Goal: Check status: Check status

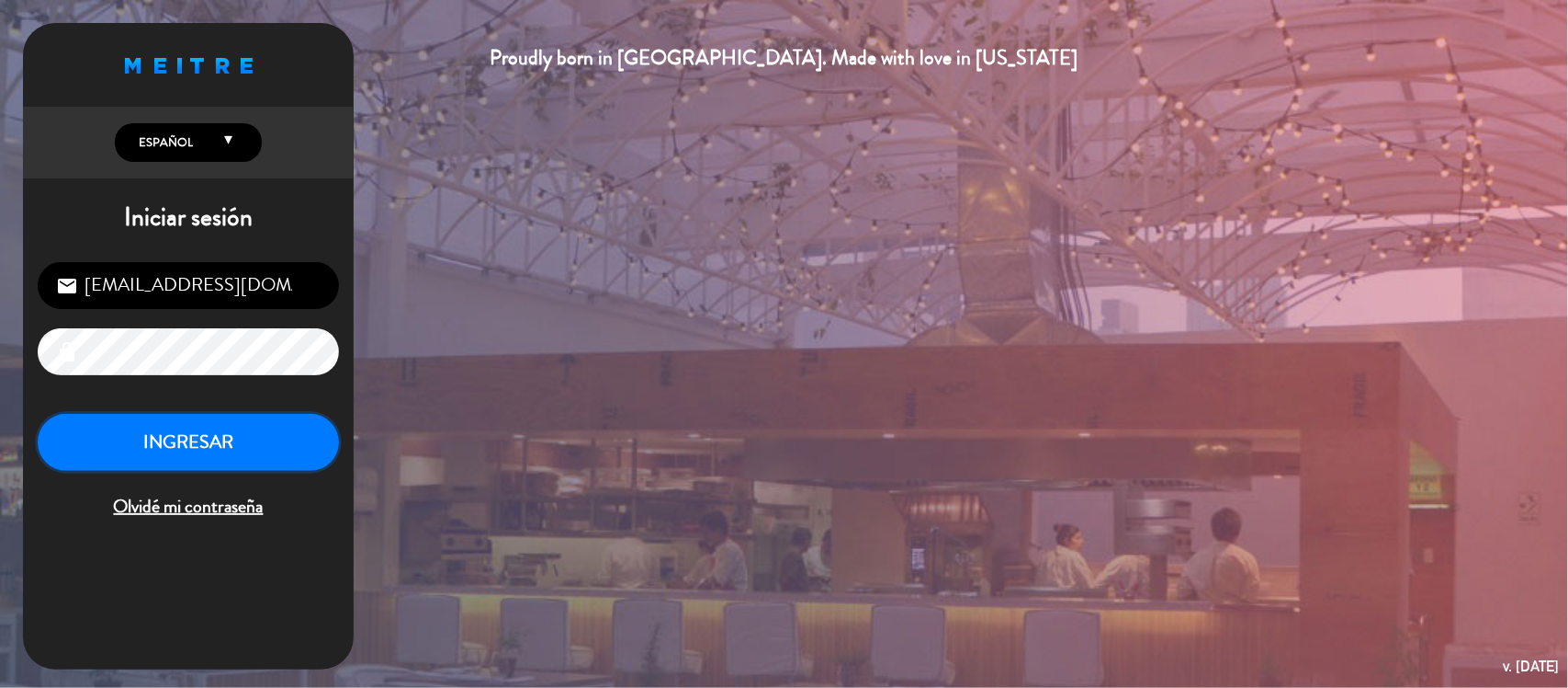
click at [230, 444] on button "INGRESAR" at bounding box center [188, 442] width 302 height 58
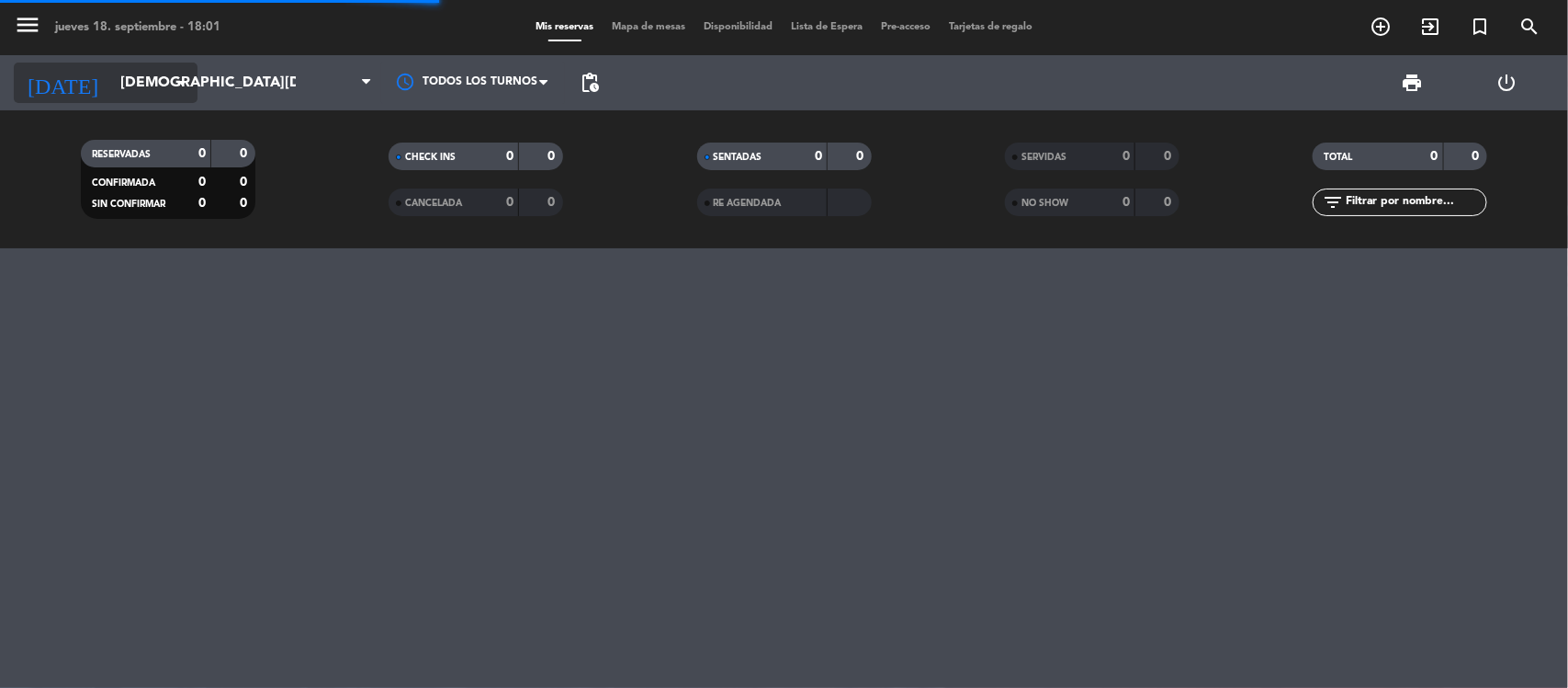
click at [165, 81] on input "[DEMOGRAPHIC_DATA][DATE]" at bounding box center [207, 83] width 194 height 35
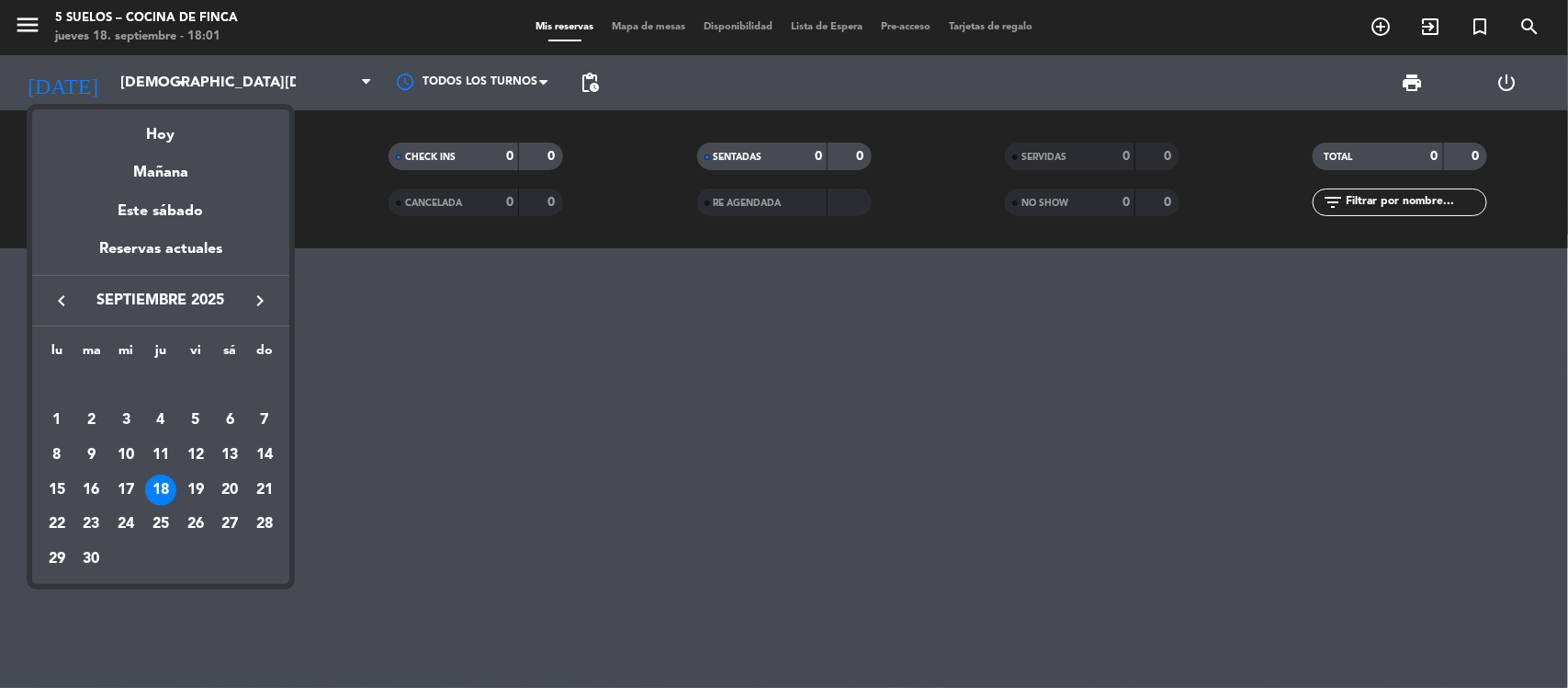
click at [170, 143] on div "Hoy" at bounding box center [161, 128] width 257 height 37
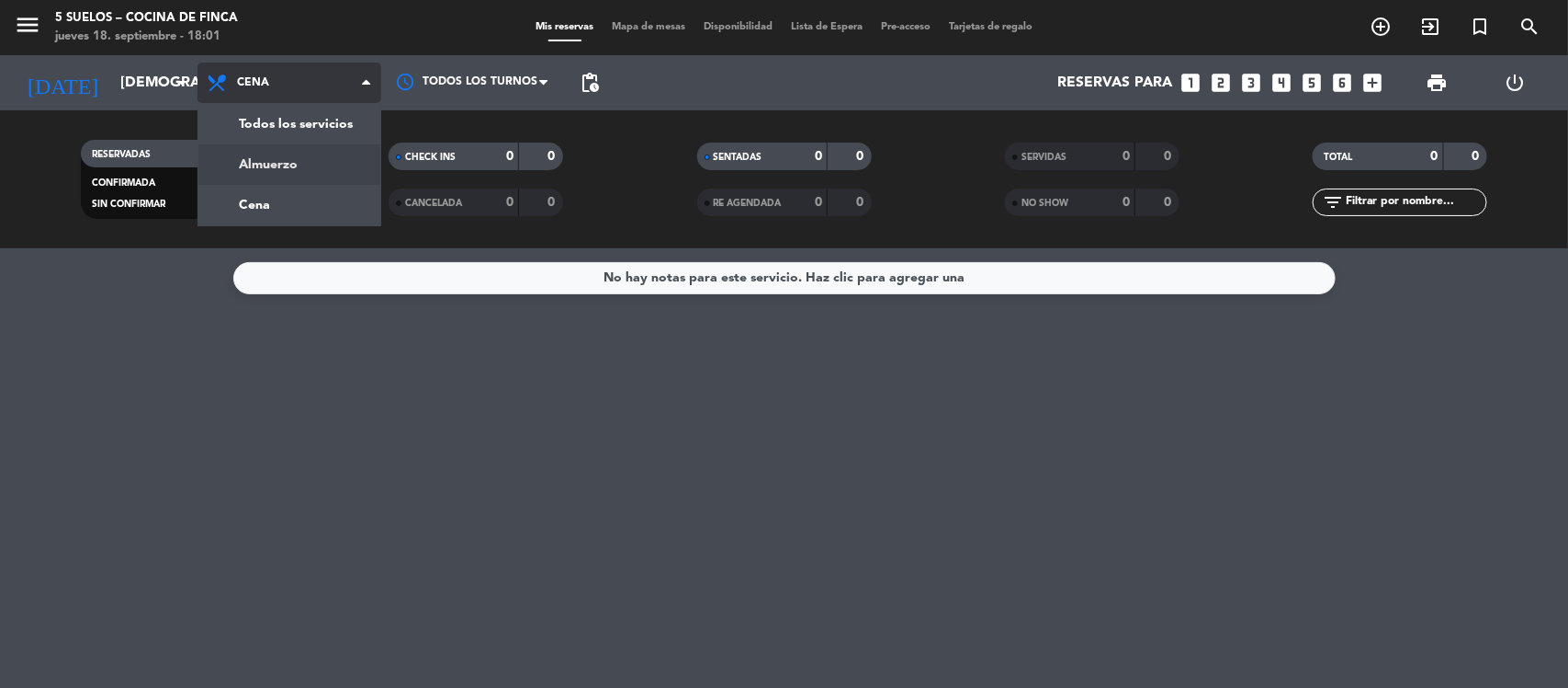
click at [302, 153] on div "menu 5 SUELOS – COCINA DE FINCA [DATE] 18. septiembre - 18:01 Mis reservas Mapa…" at bounding box center [784, 124] width 1568 height 249
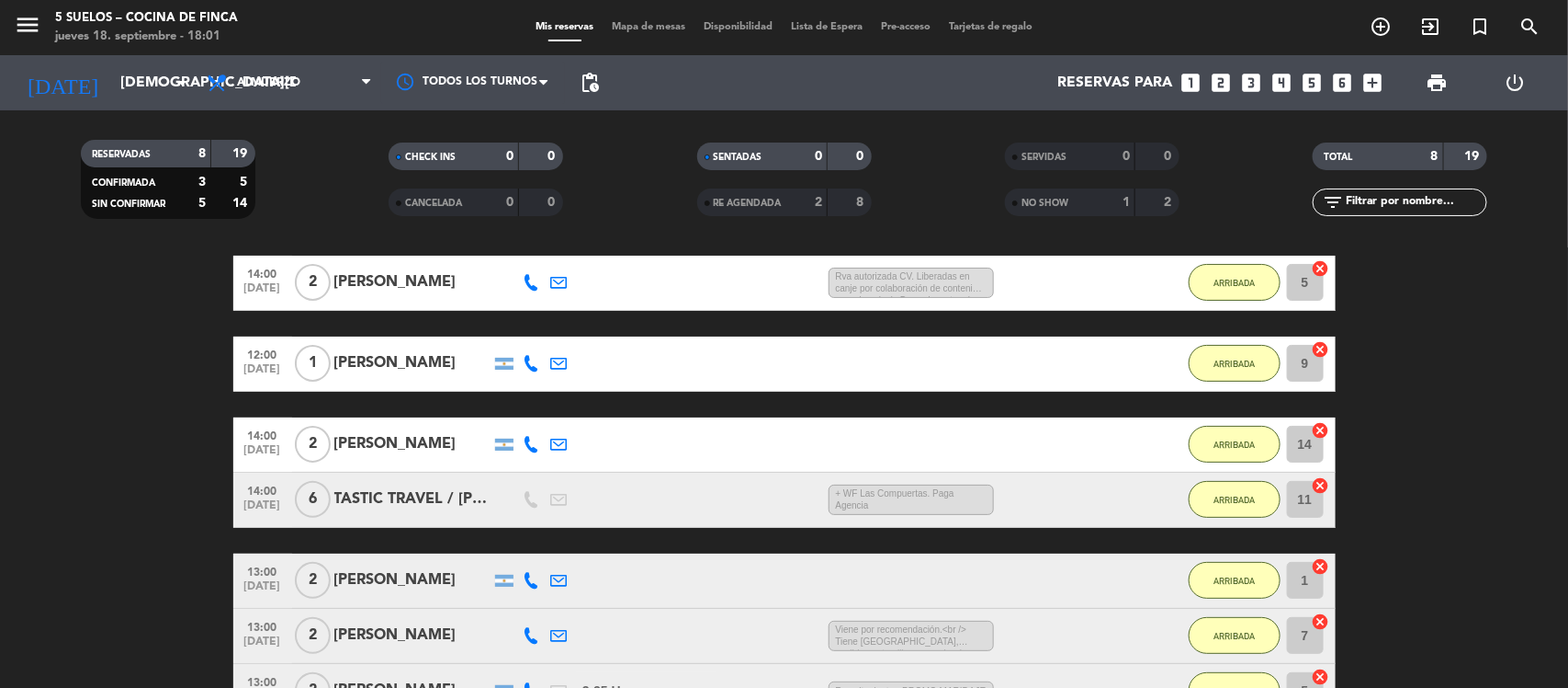
scroll to position [345, 0]
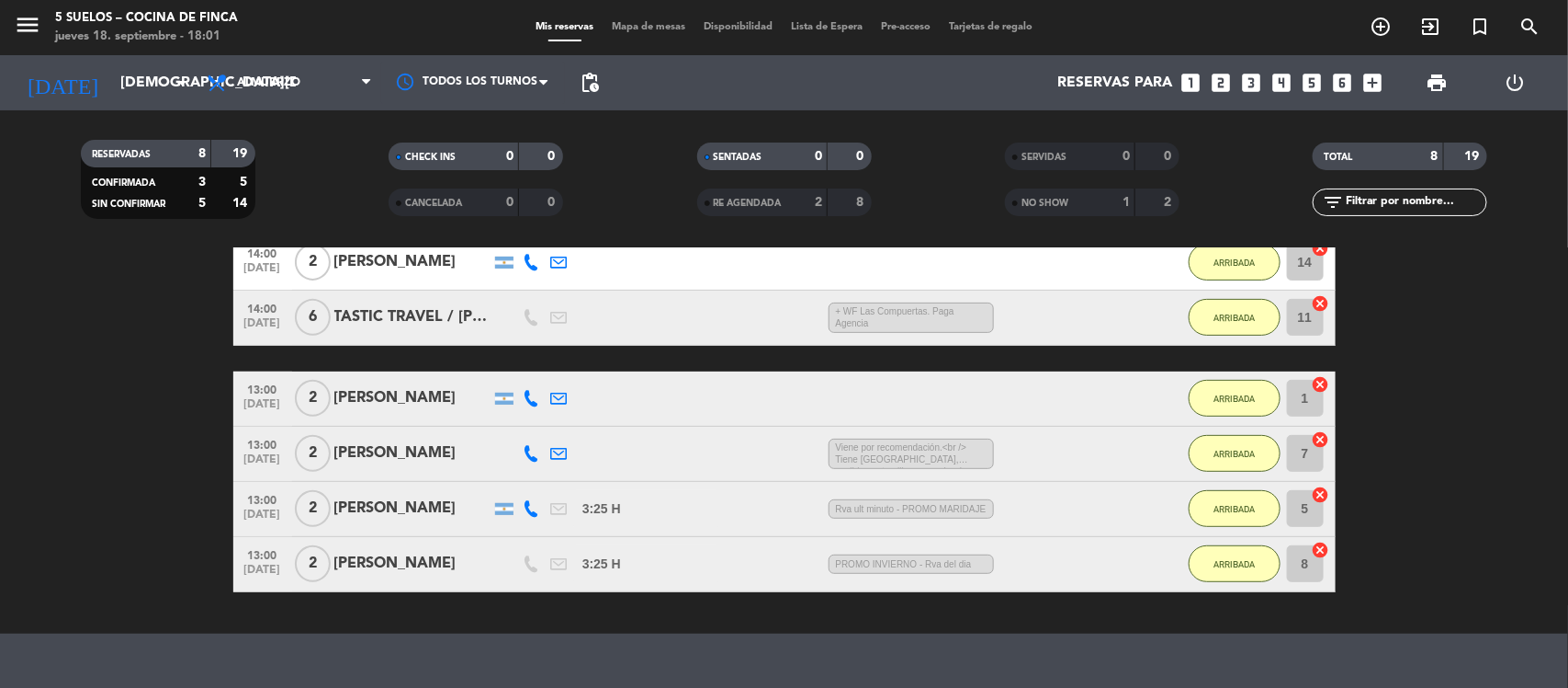
click at [417, 313] on div "TASTIC TRAVEL / [PERSON_NAME]" at bounding box center [412, 317] width 156 height 24
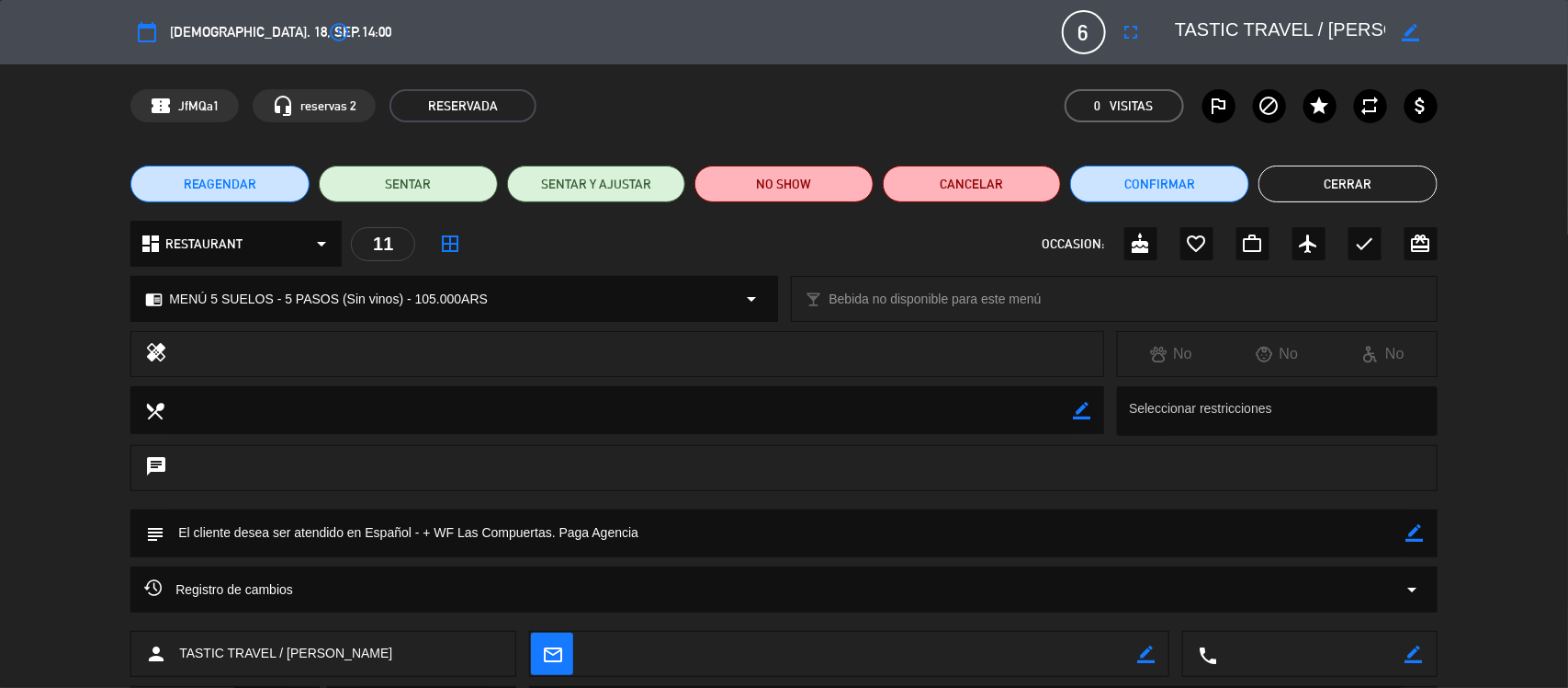
scroll to position [98, 0]
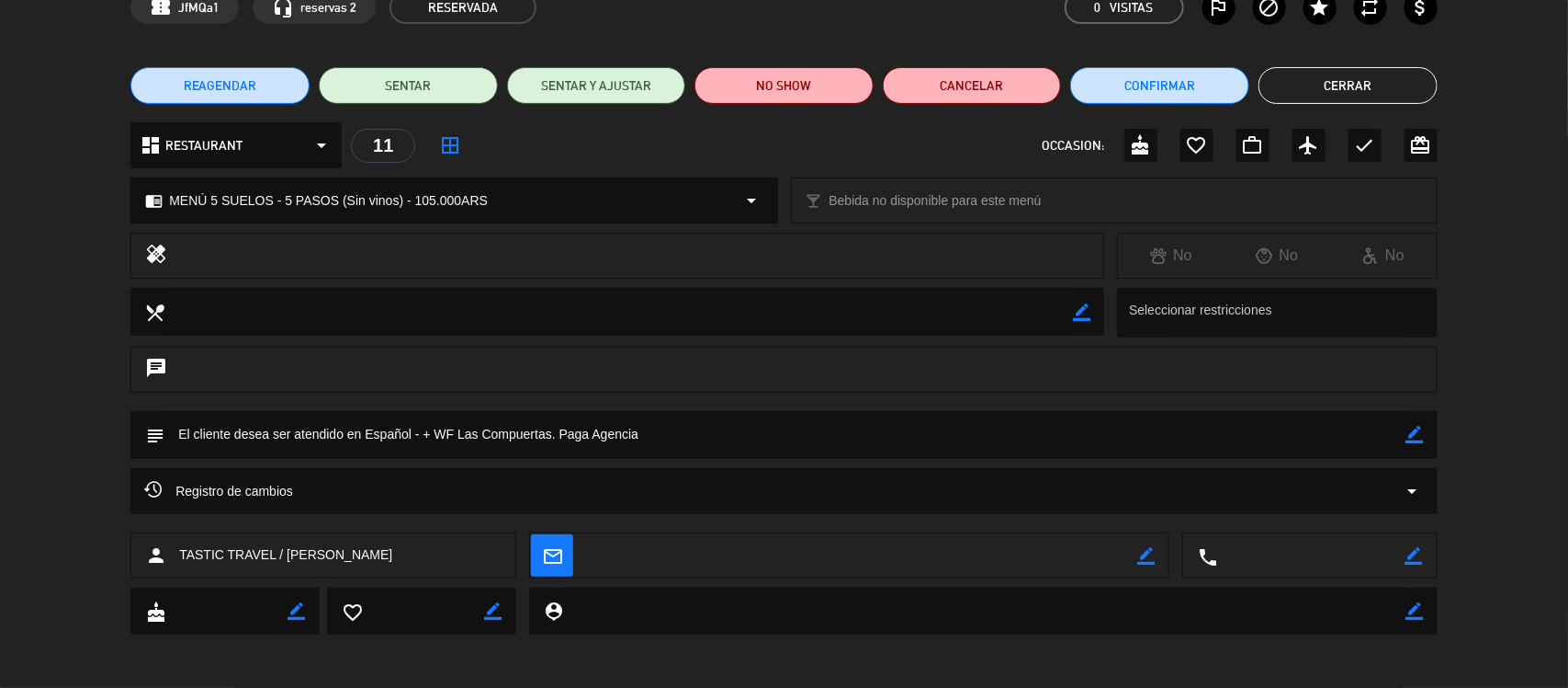
click at [1366, 67] on button "Cerrar" at bounding box center [1348, 85] width 179 height 36
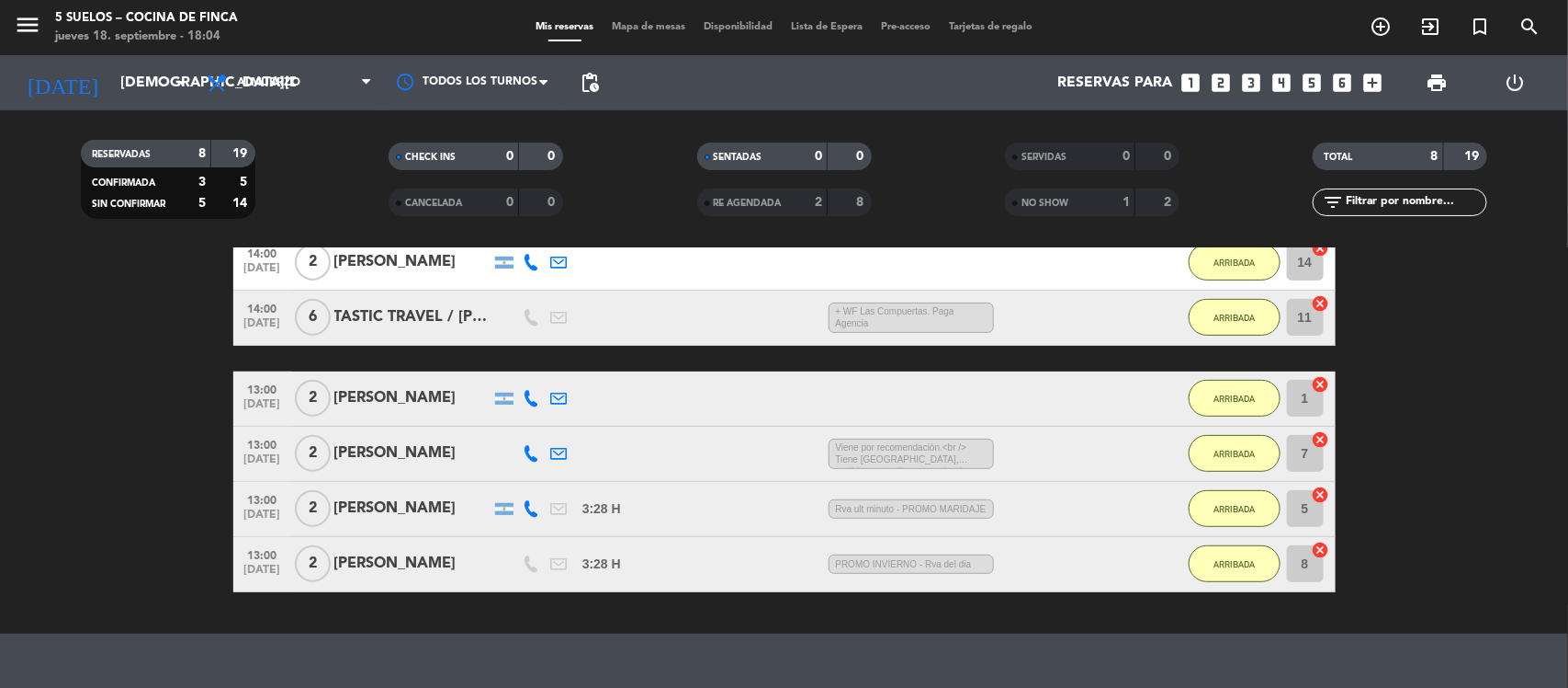
click at [152, 55] on div "[DATE] [DATE] arrow_drop_down" at bounding box center [105, 83] width 184 height 55
click at [158, 94] on input "[DEMOGRAPHIC_DATA][DATE]" at bounding box center [207, 83] width 194 height 35
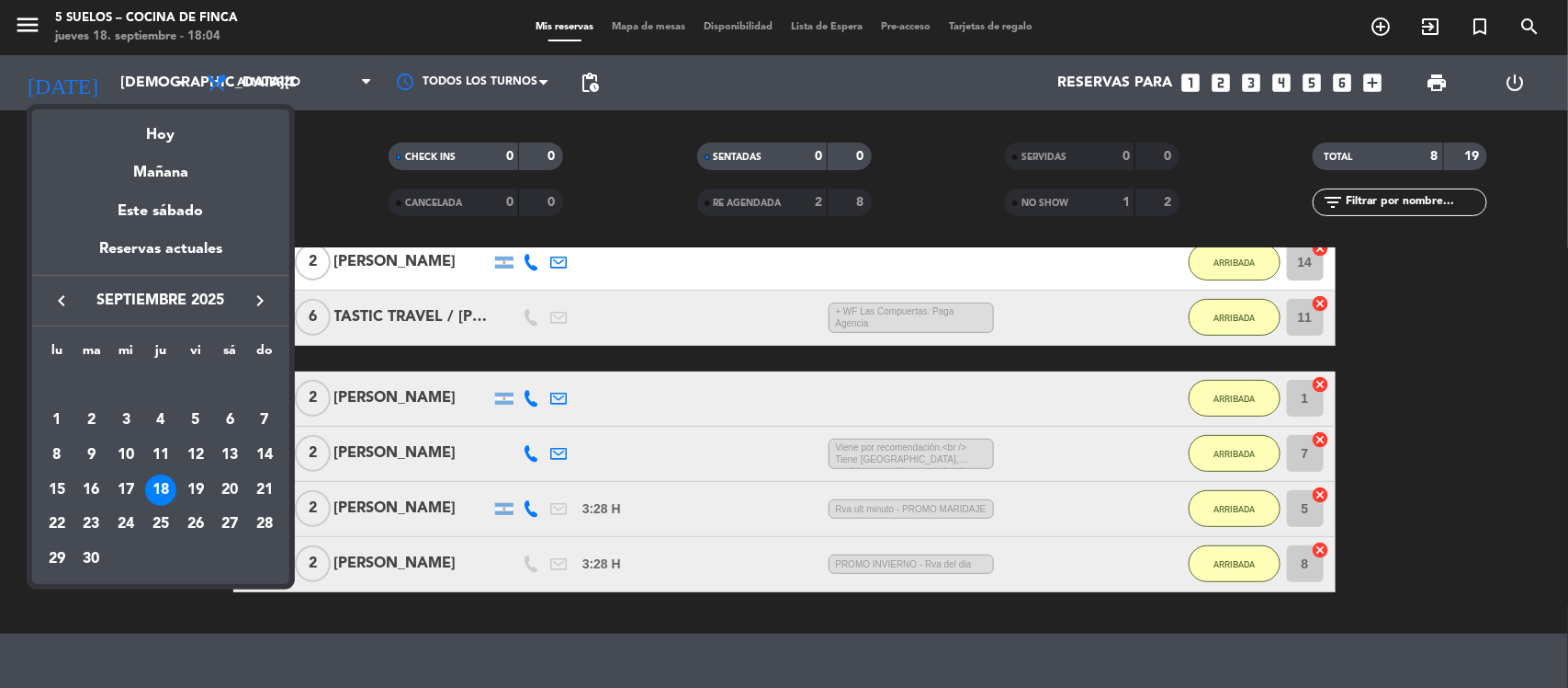
click at [227, 518] on div "27" at bounding box center [230, 524] width 31 height 31
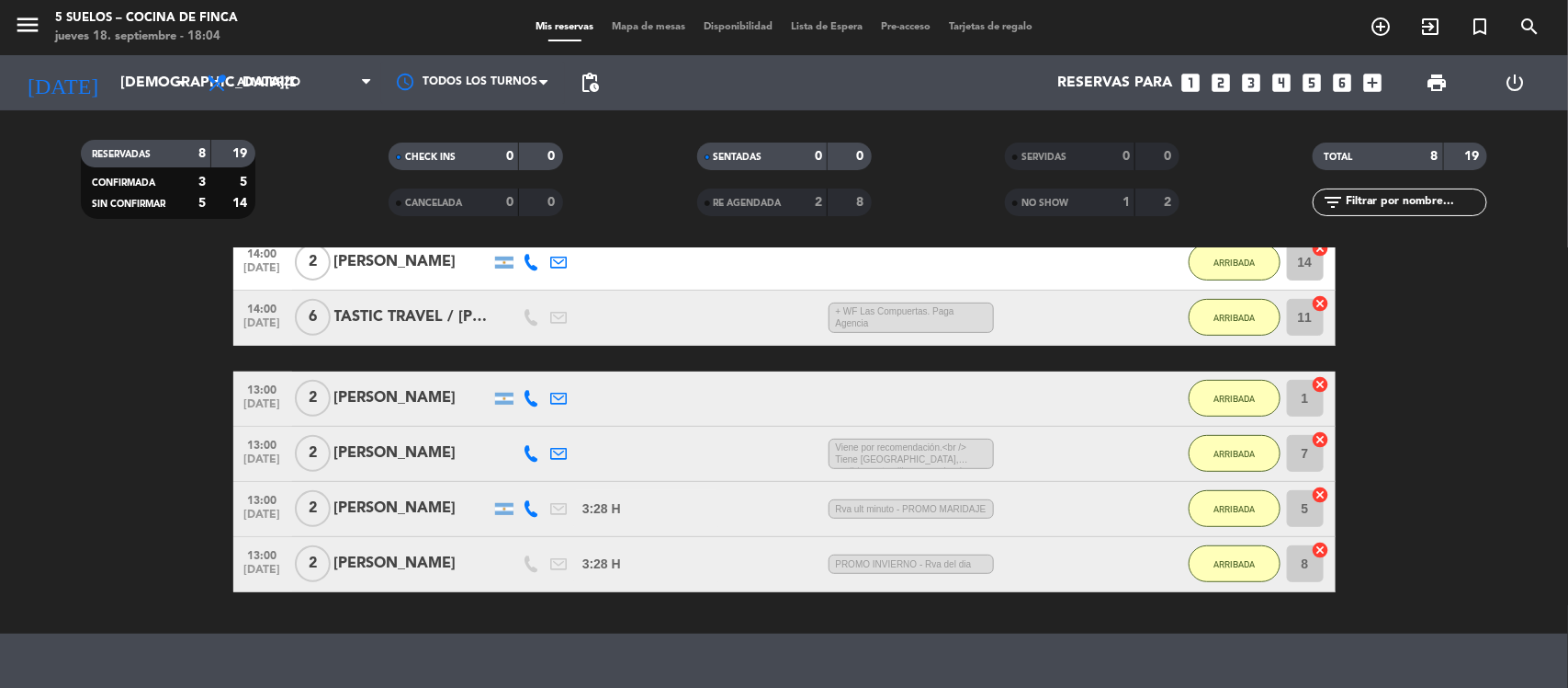
type input "[DATE]"
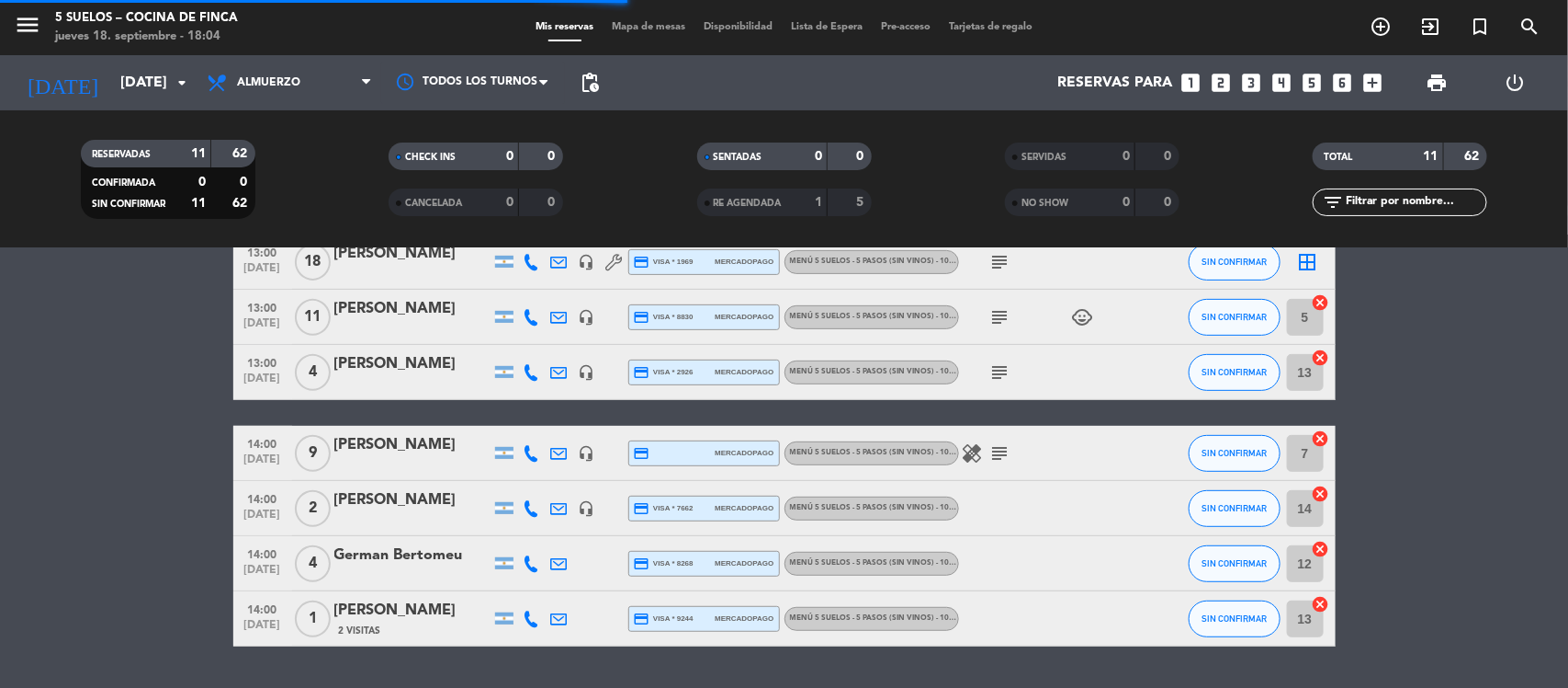
scroll to position [0, 0]
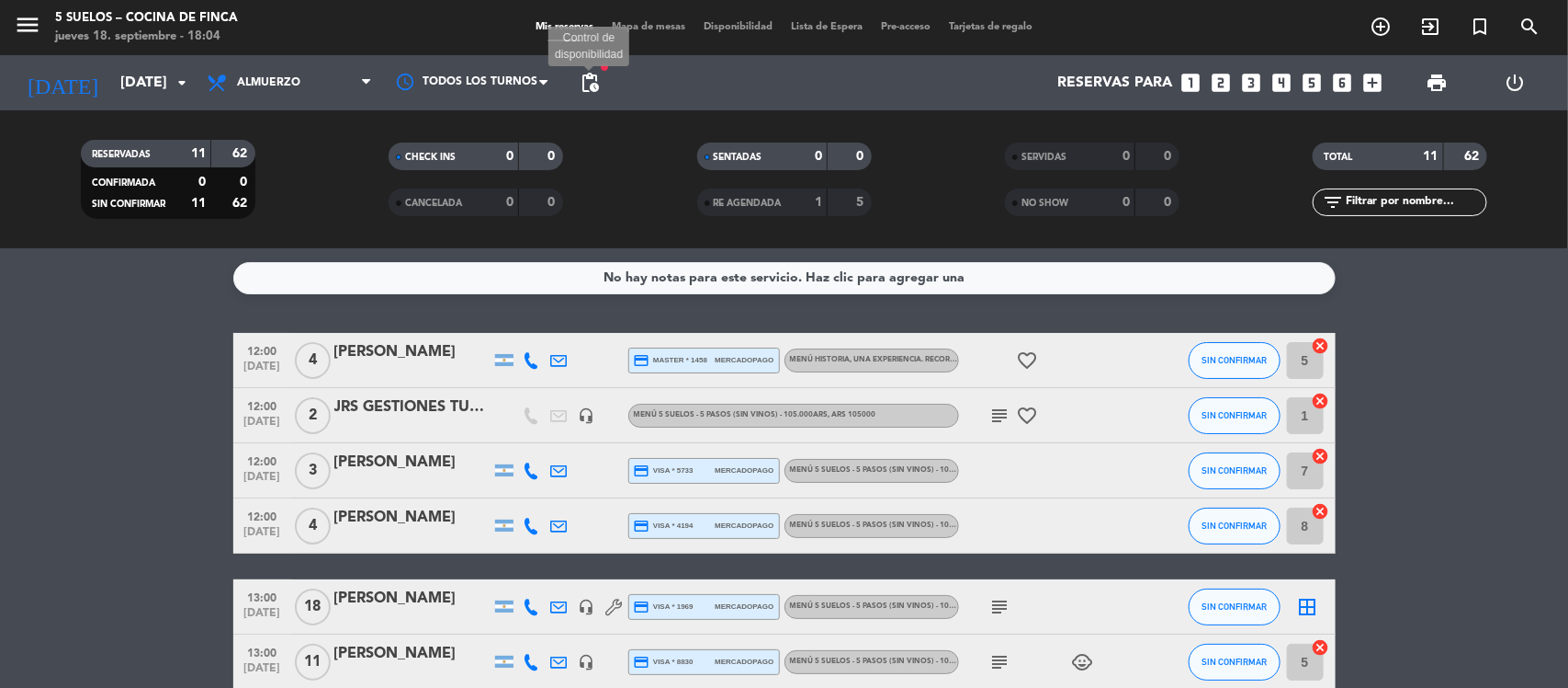
click at [588, 76] on span "pending_actions" at bounding box center [589, 83] width 22 height 22
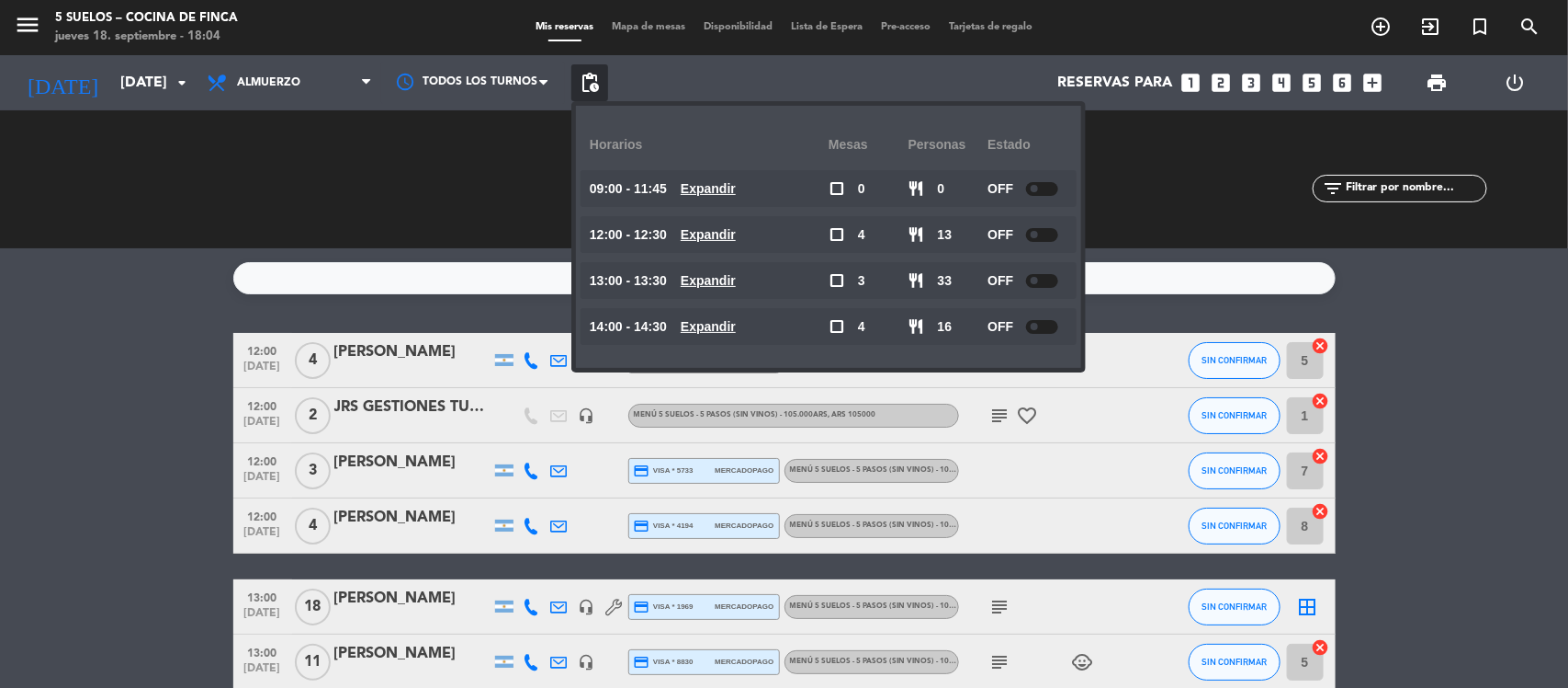
click at [106, 421] on bookings-row "12:00 [DATE] 4 [PERSON_NAME] credit_card master * 1458 mercadopago MENÚ HISTORI…" at bounding box center [784, 662] width 1568 height 659
